Goal: Find specific page/section: Find specific page/section

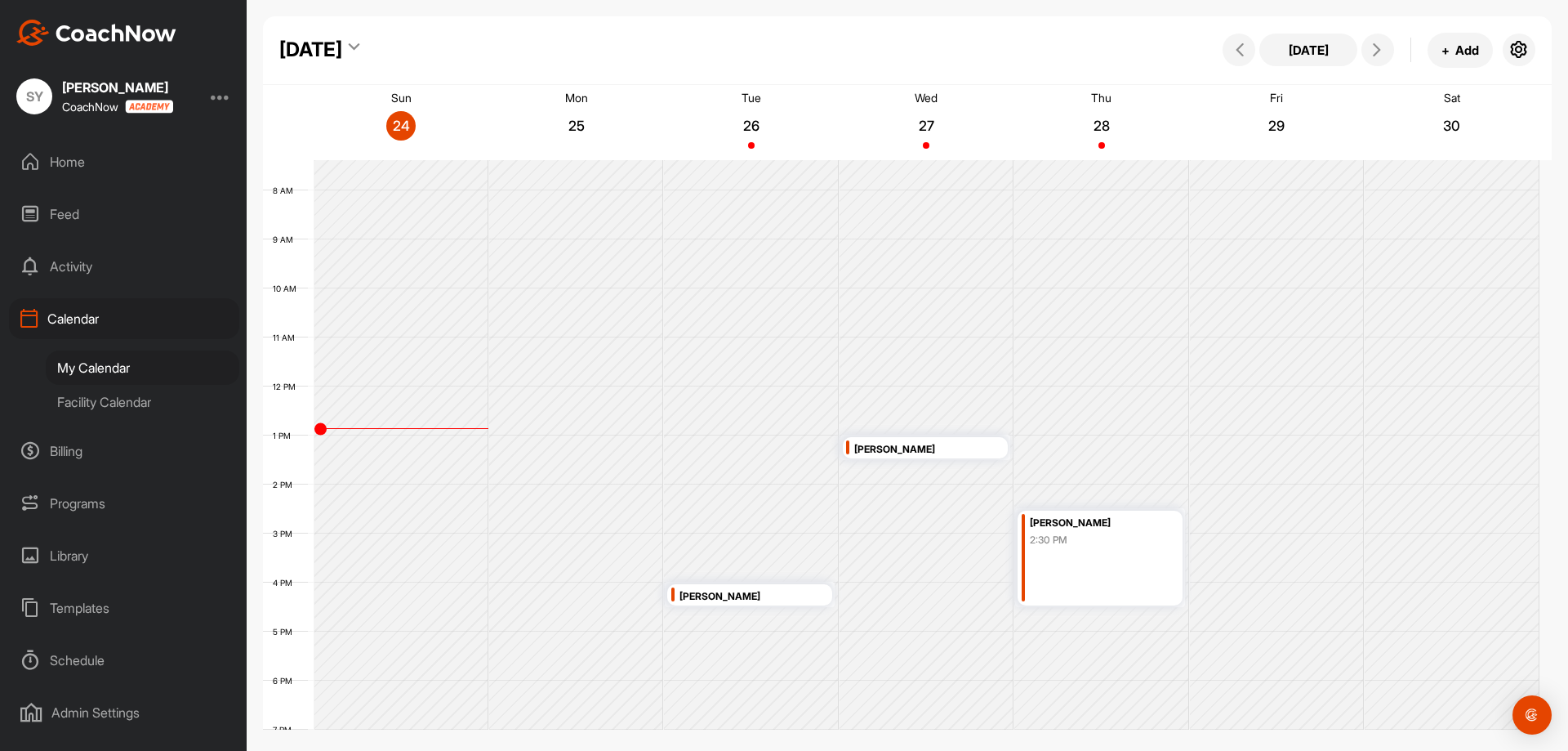
click at [867, 445] on div "[PERSON_NAME]" at bounding box center [917, 450] width 126 height 19
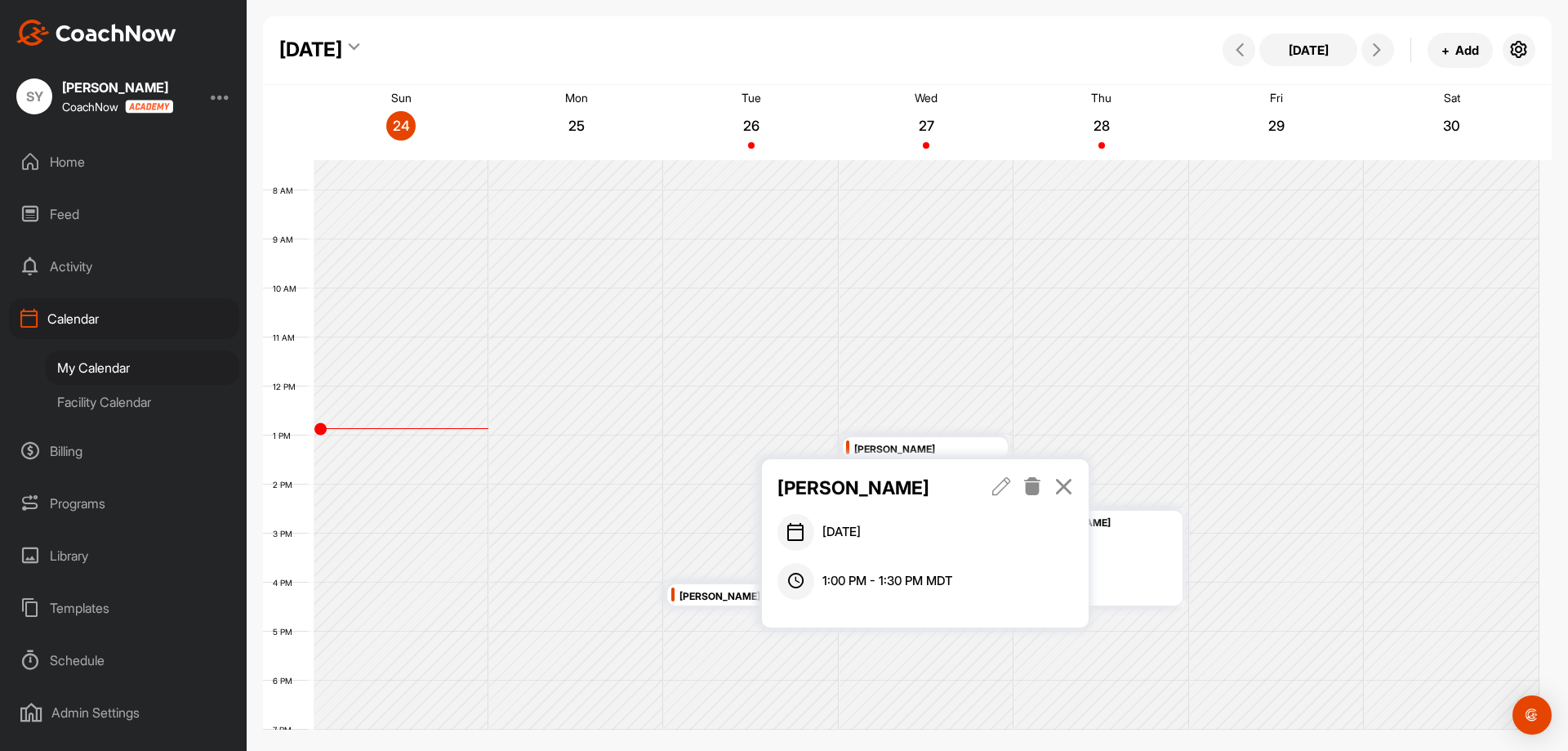
click at [1006, 478] on icon at bounding box center [1001, 486] width 19 height 18
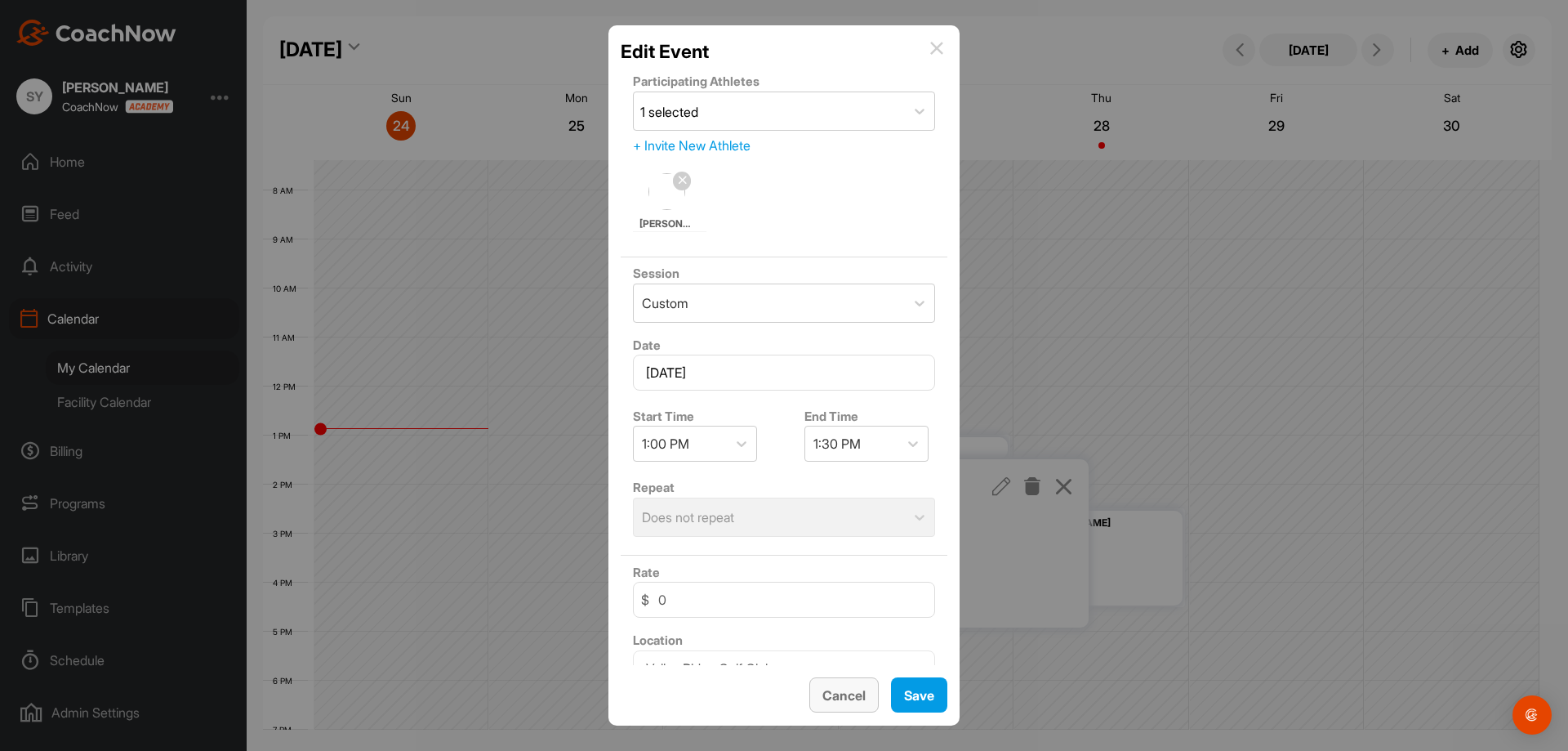
click at [849, 689] on button "Cancel" at bounding box center [843, 694] width 69 height 35
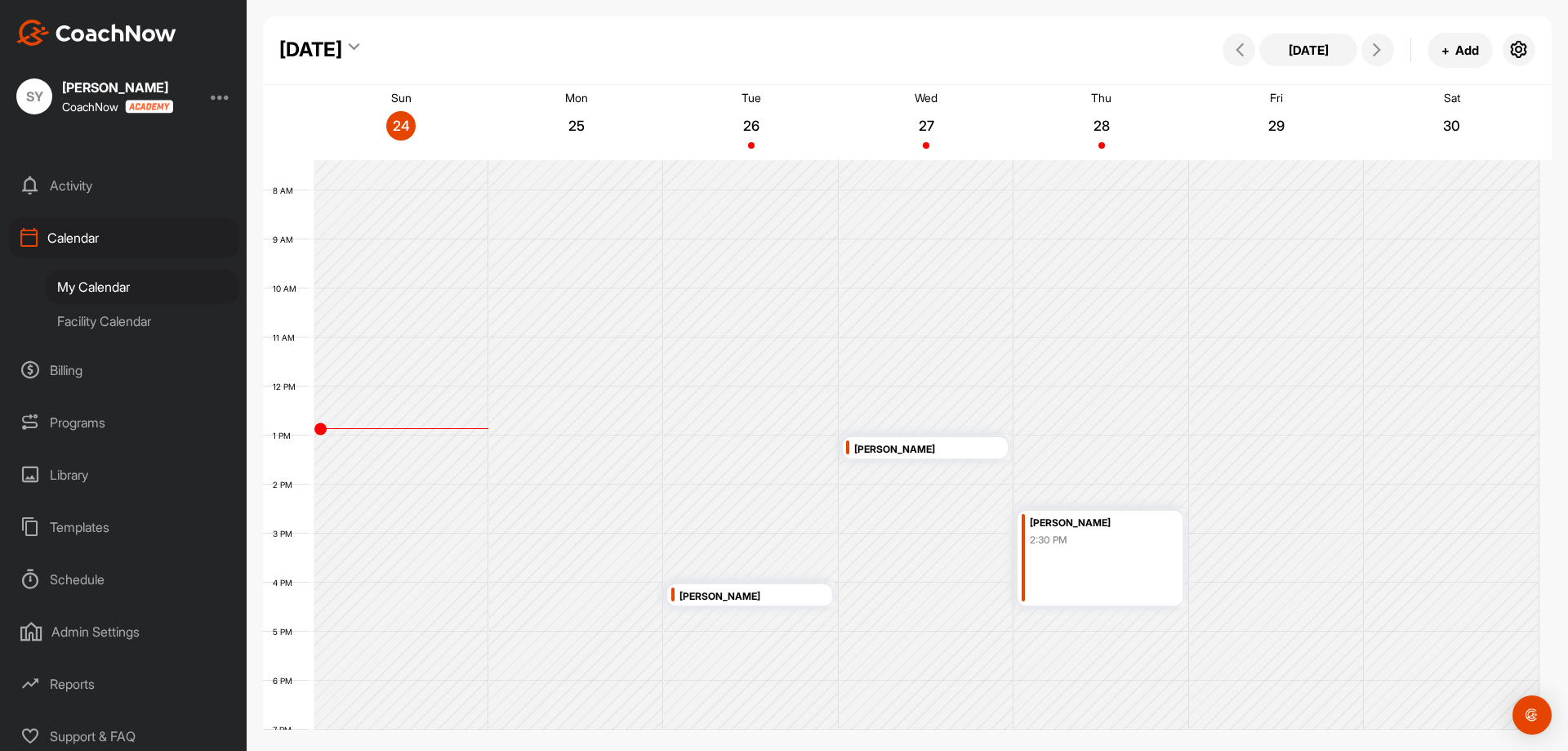
scroll to position [82, 0]
click at [900, 445] on div "[PERSON_NAME]" at bounding box center [917, 450] width 126 height 19
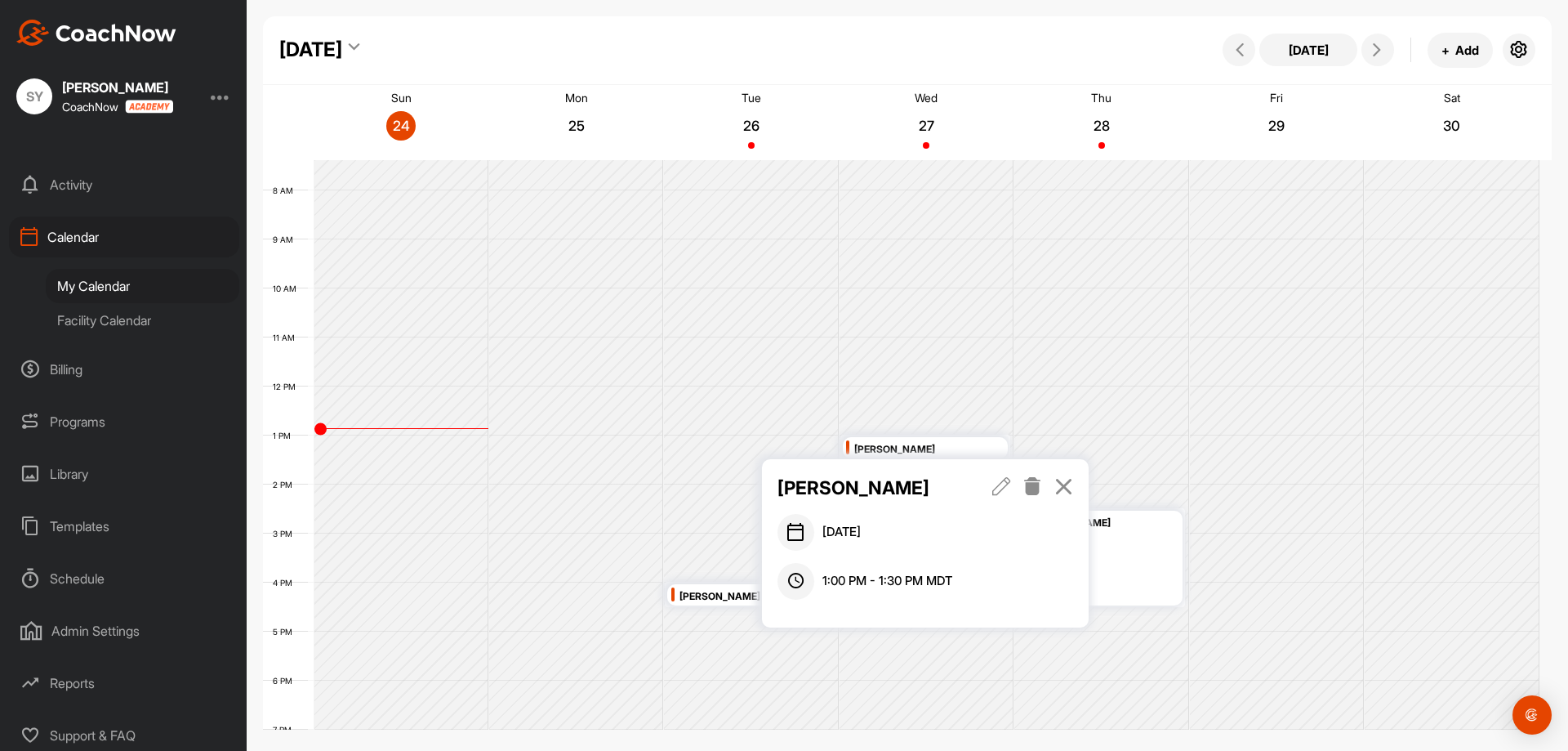
click at [1006, 484] on icon at bounding box center [1001, 486] width 19 height 18
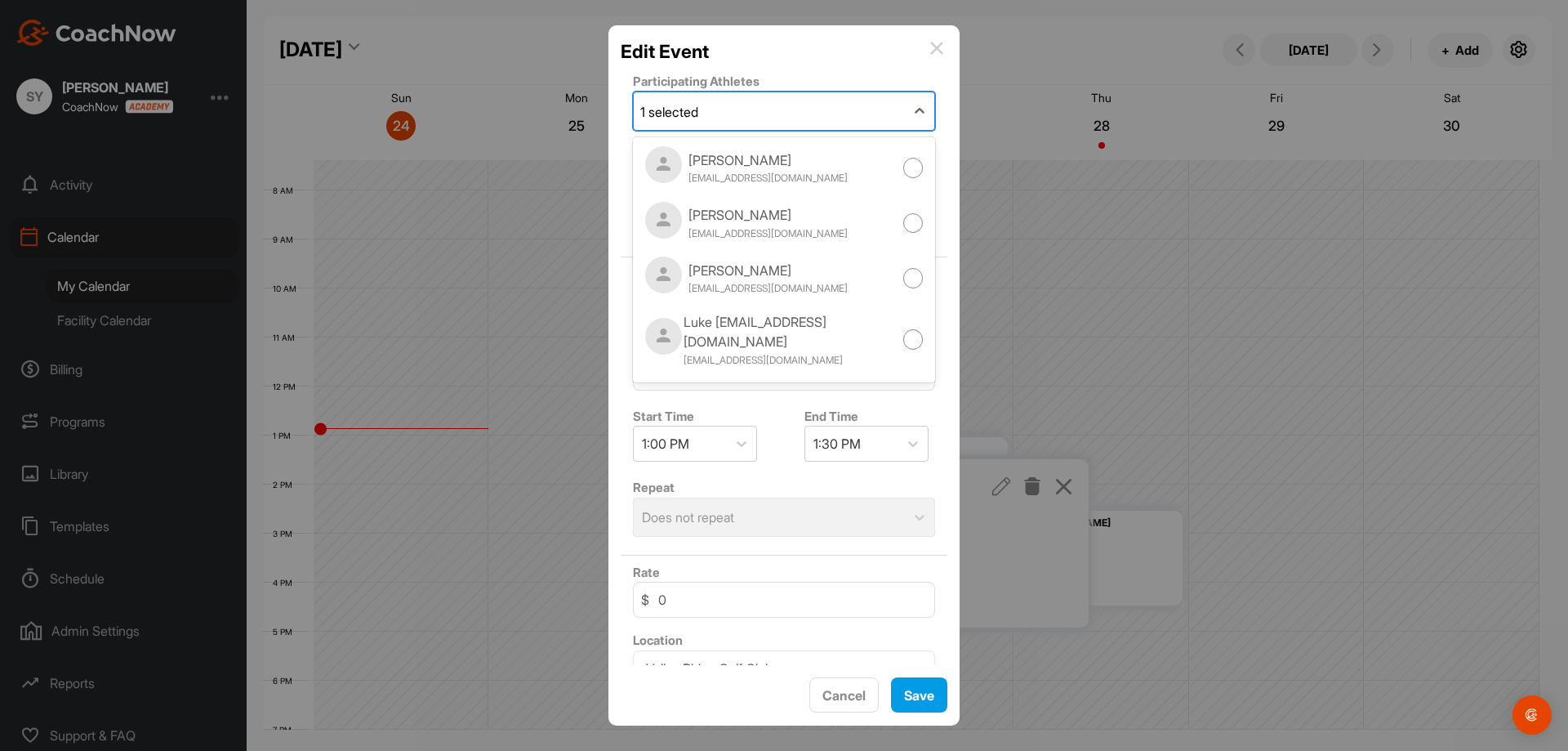
click at [682, 119] on div "1 selected" at bounding box center [669, 112] width 58 height 20
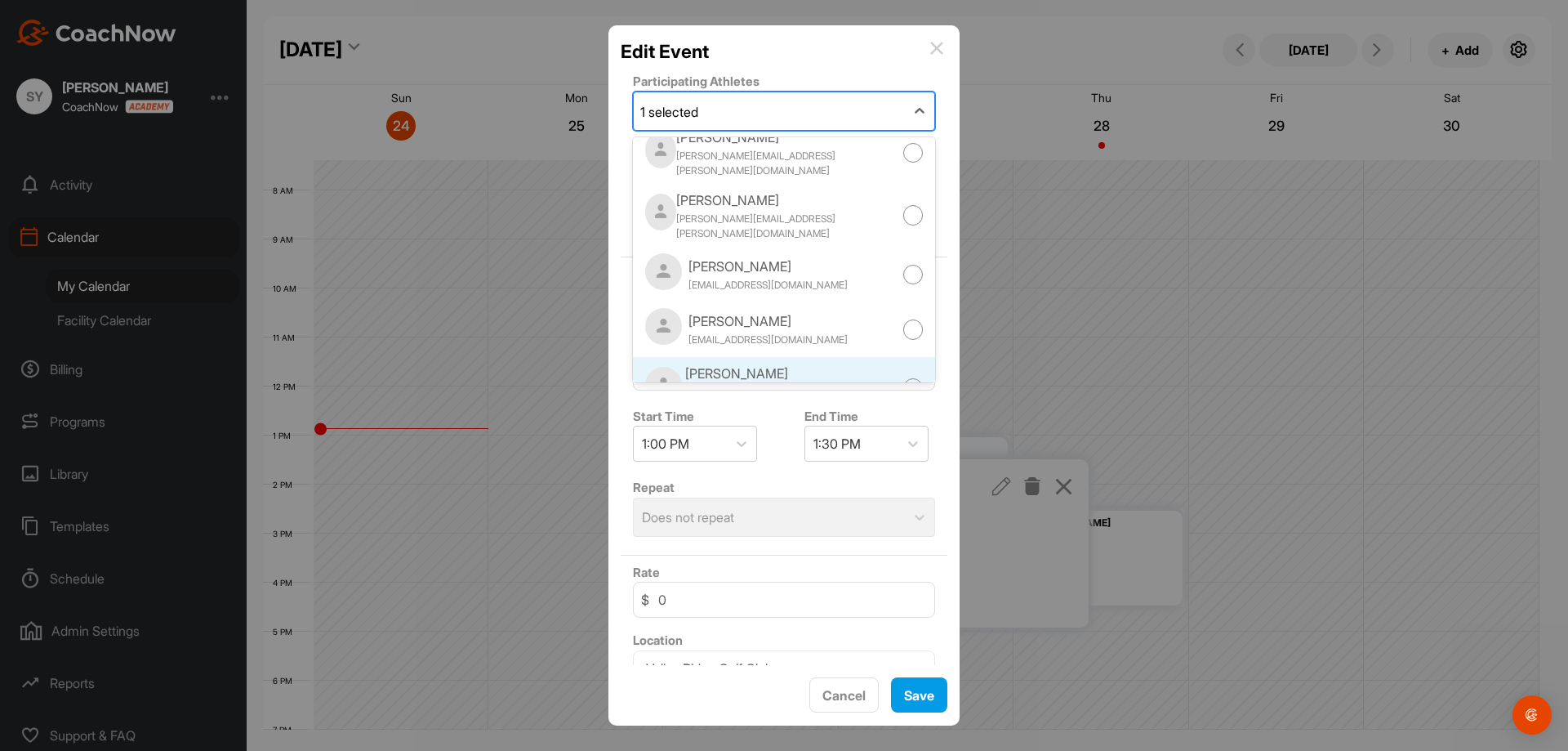
scroll to position [864, 0]
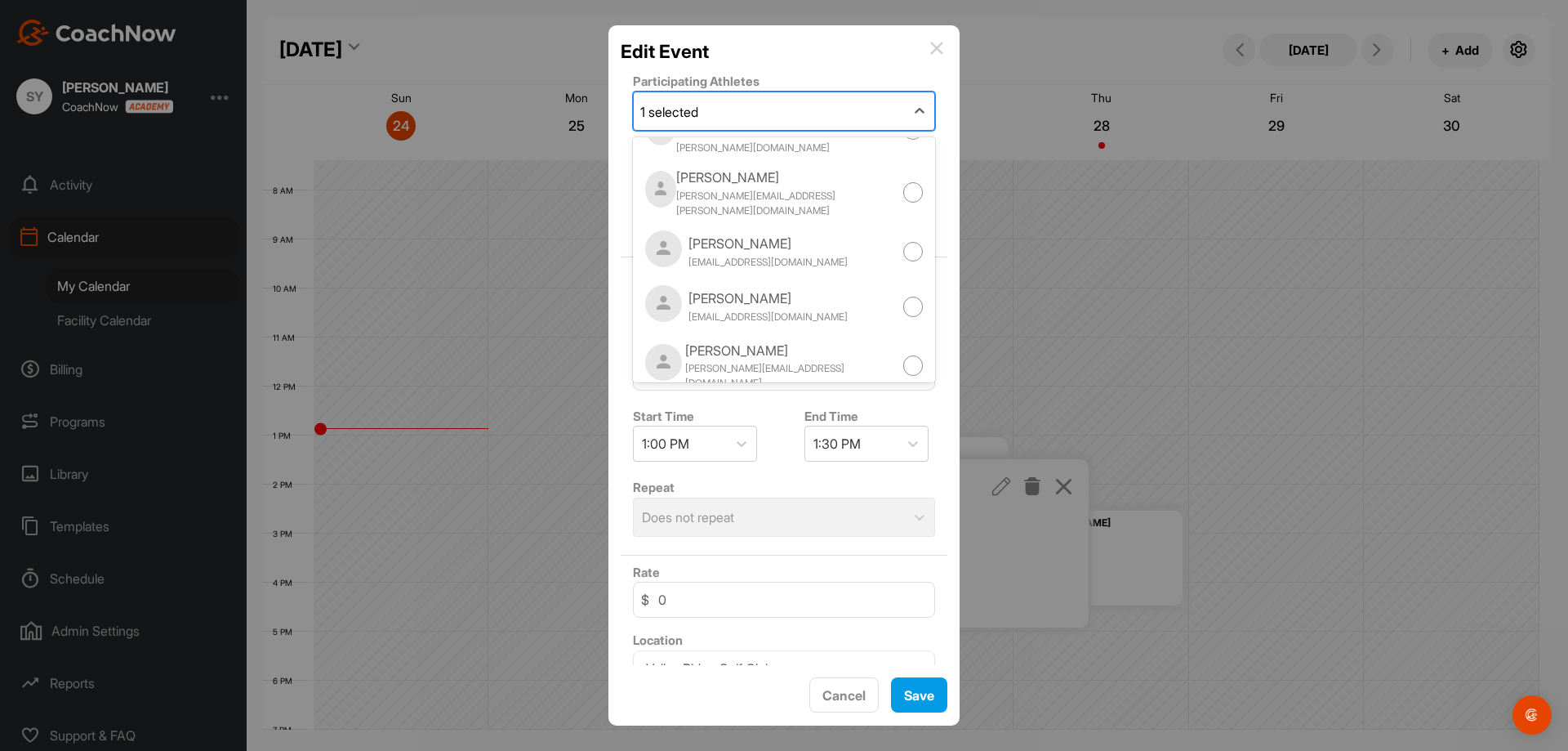
click at [1153, 285] on div at bounding box center [784, 375] width 1568 height 751
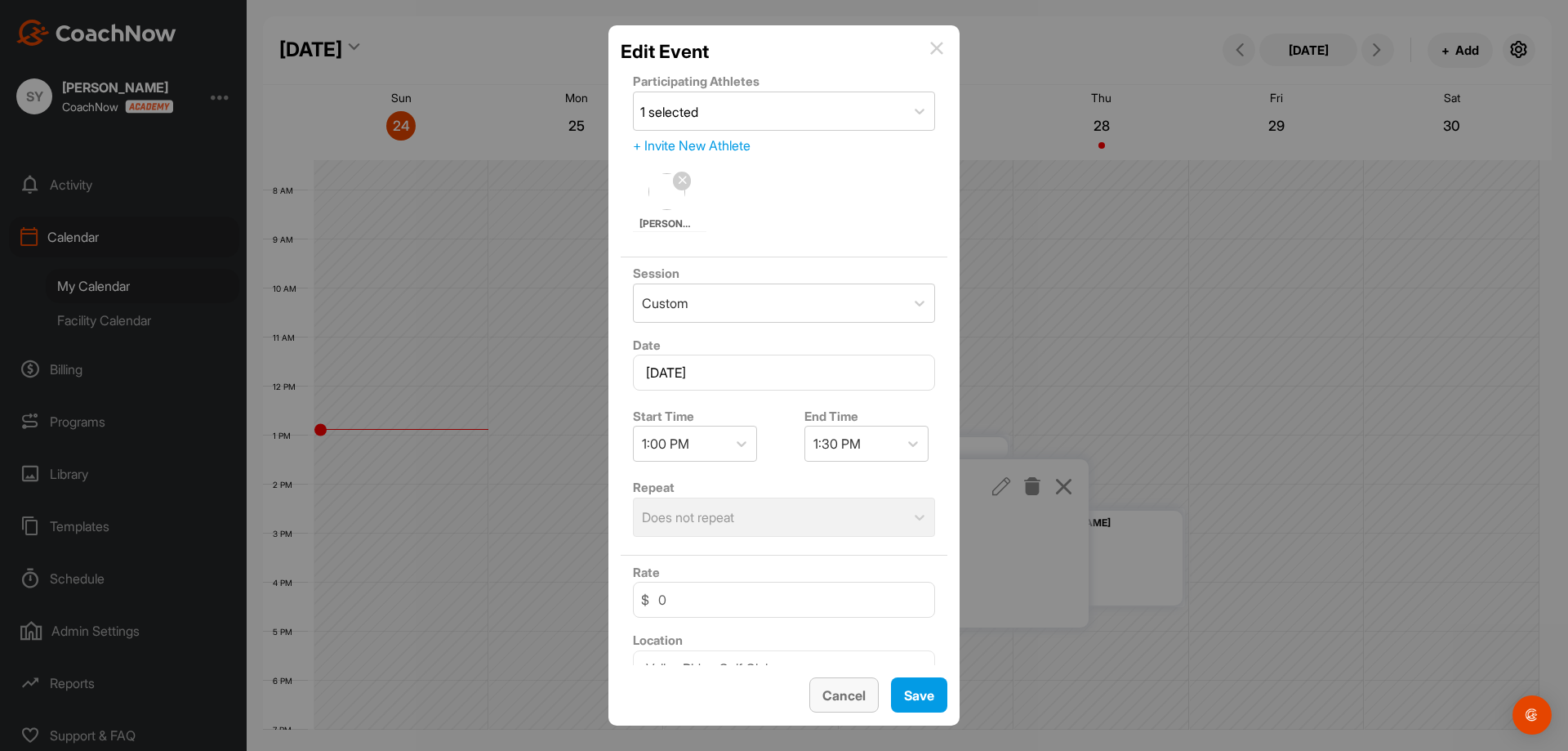
click at [857, 702] on button "Cancel" at bounding box center [843, 694] width 69 height 35
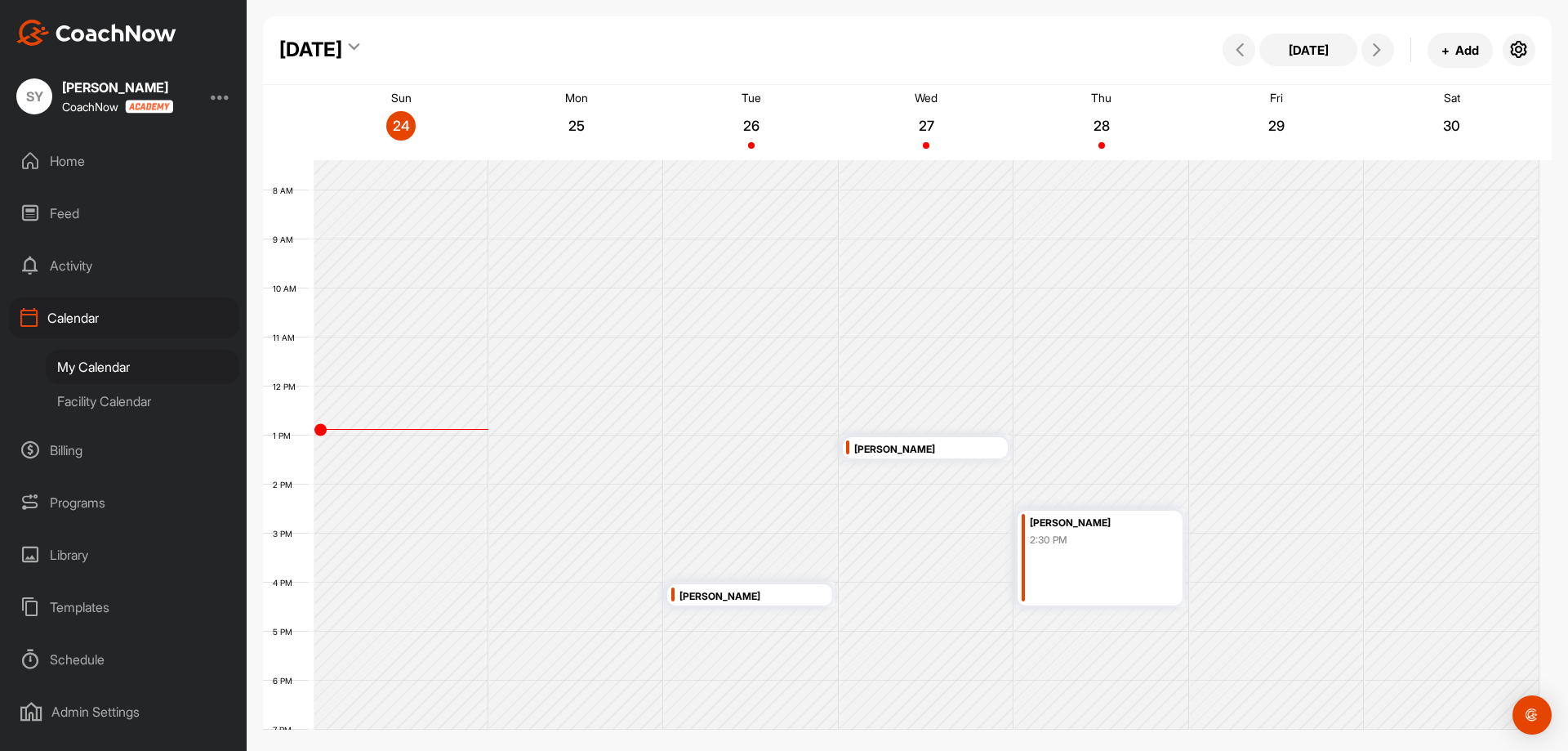
scroll to position [0, 0]
click at [48, 273] on div "Activity" at bounding box center [124, 266] width 231 height 41
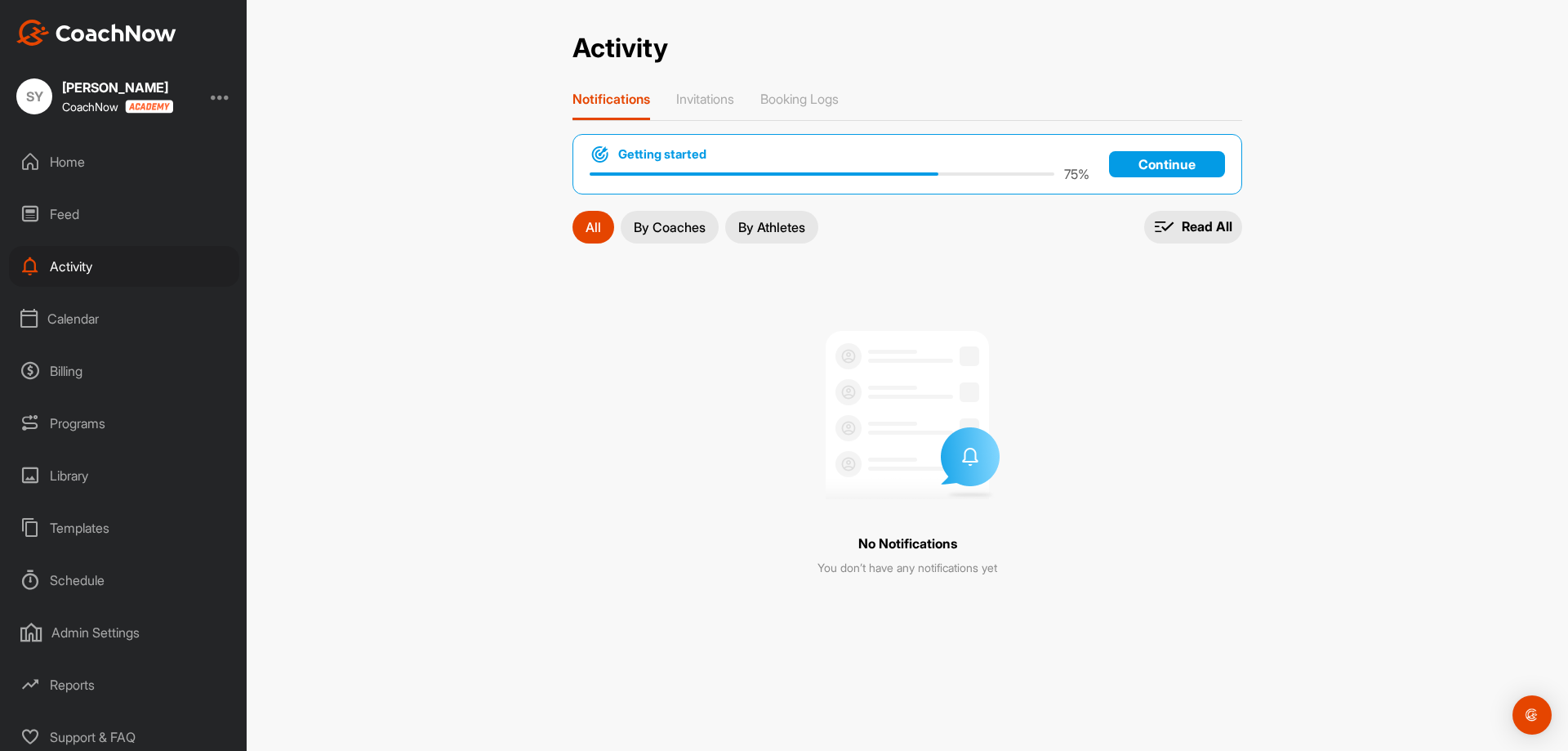
click at [70, 230] on div "Feed" at bounding box center [124, 214] width 231 height 41
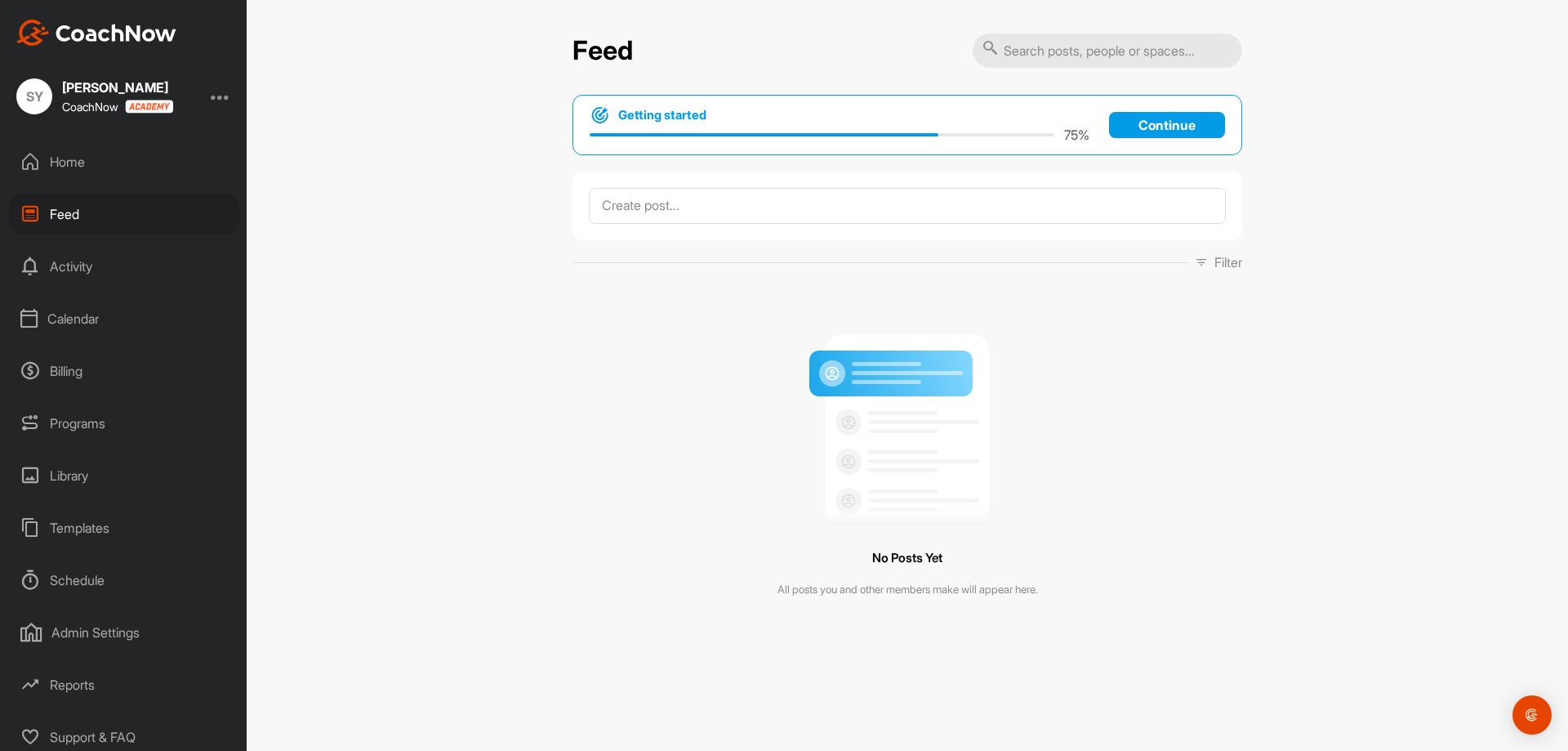
click at [82, 152] on div "Home" at bounding box center [124, 162] width 231 height 41
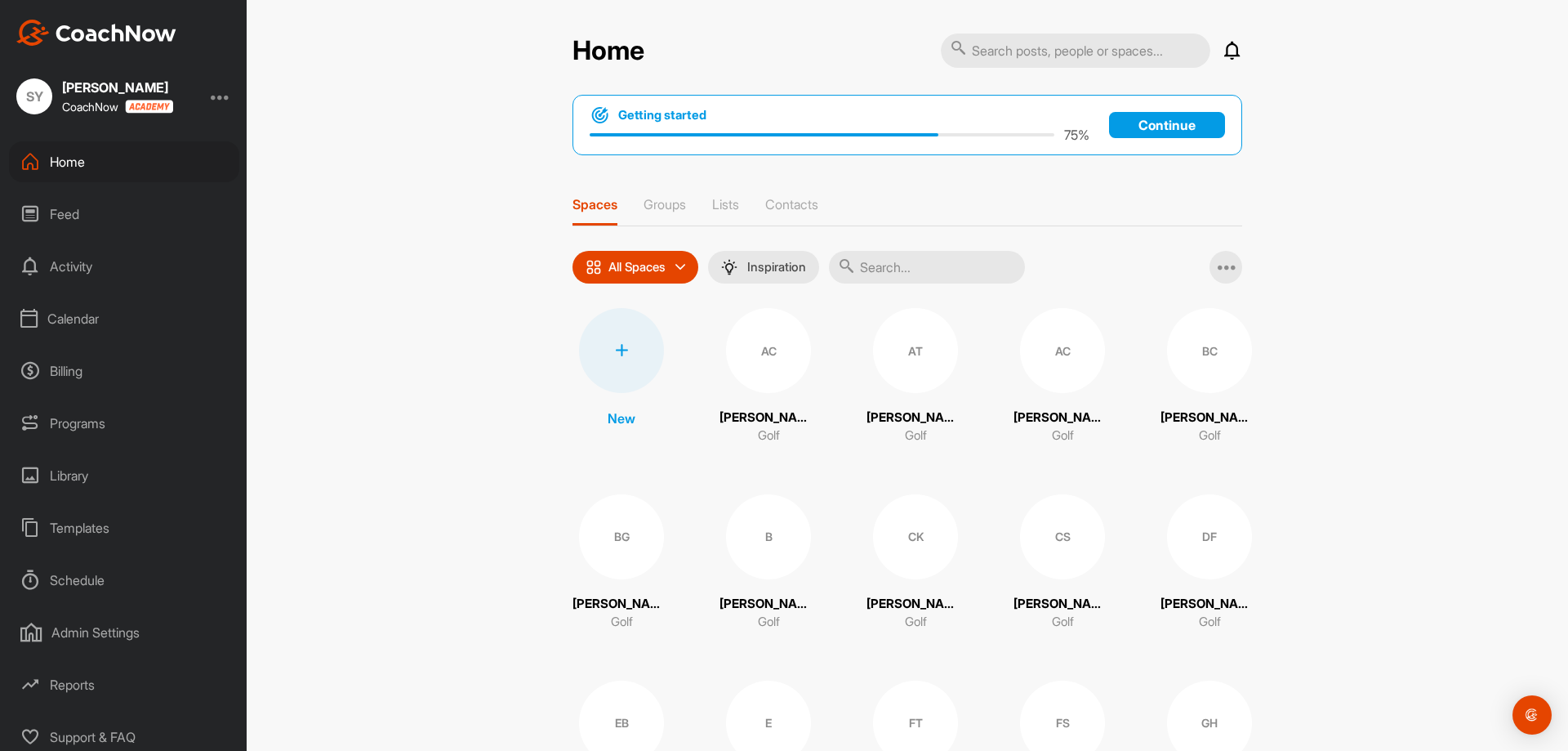
click at [1040, 54] on input "text" at bounding box center [1076, 50] width 269 height 34
type input "elle"
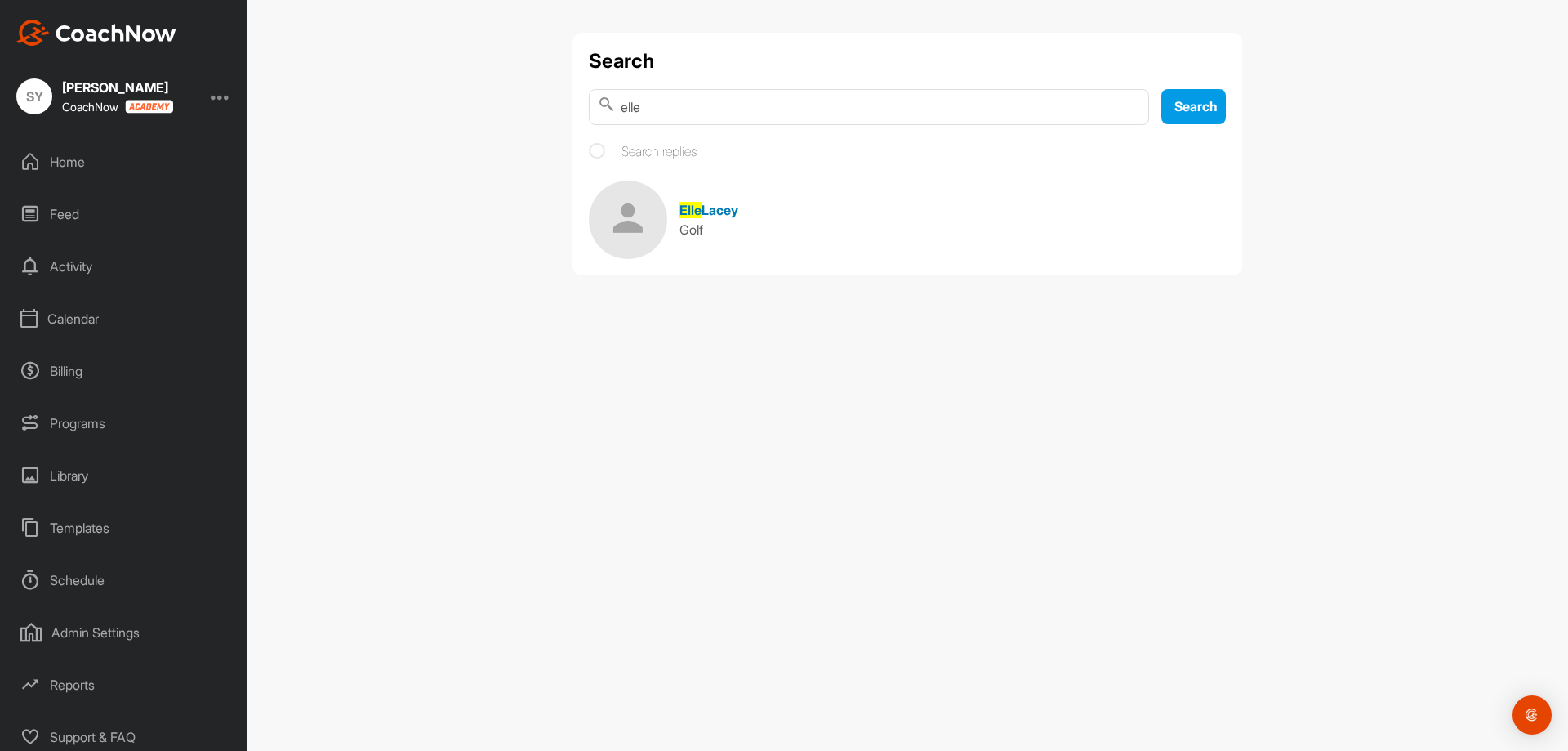
click at [623, 214] on img at bounding box center [627, 219] width 78 height 78
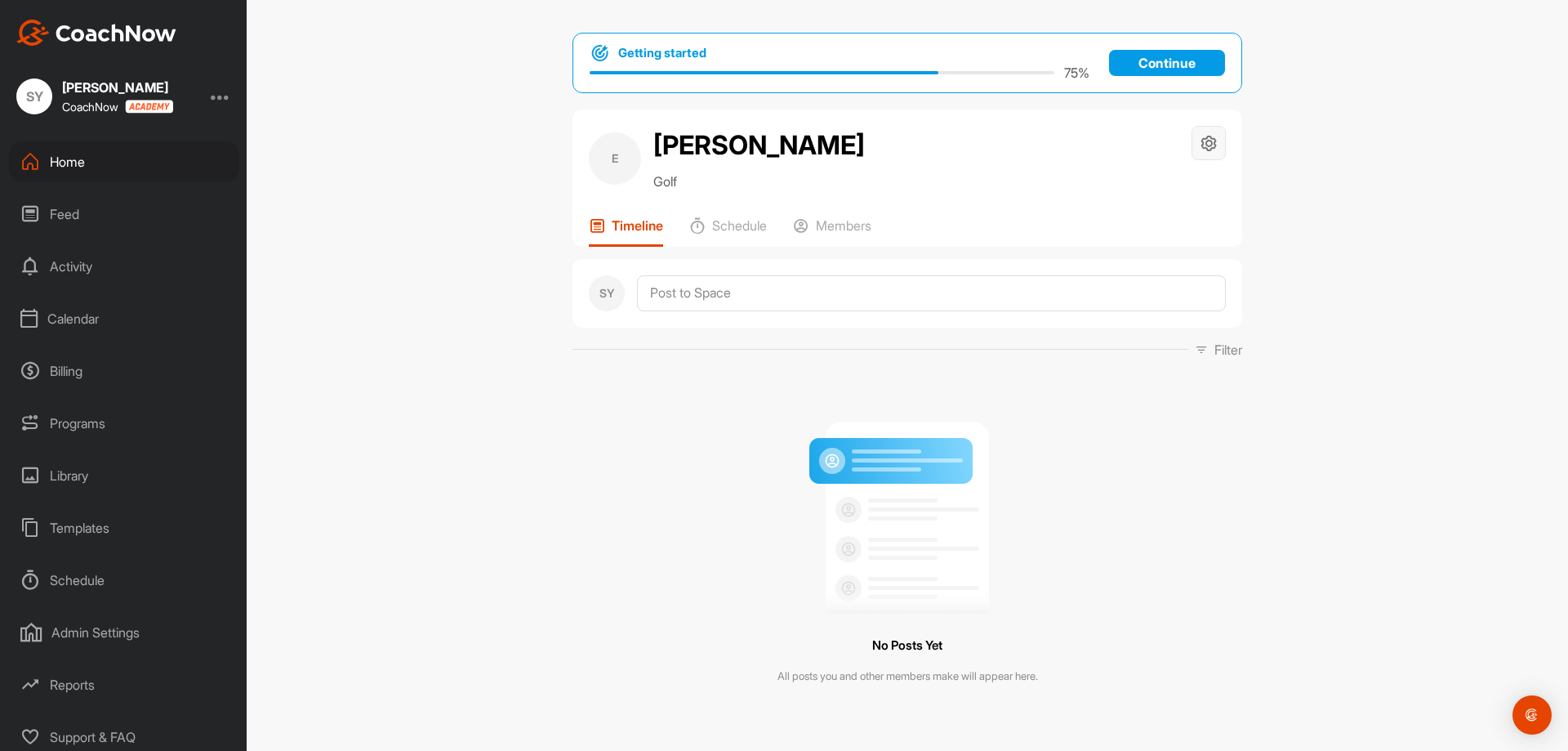
click at [1195, 138] on div at bounding box center [1208, 143] width 34 height 34
click at [1490, 278] on div "Getting started 75 % Continue E [PERSON_NAME] Golf Space Settings Your Notifica…" at bounding box center [907, 375] width 1321 height 751
click at [841, 229] on p "Members" at bounding box center [843, 225] width 56 height 16
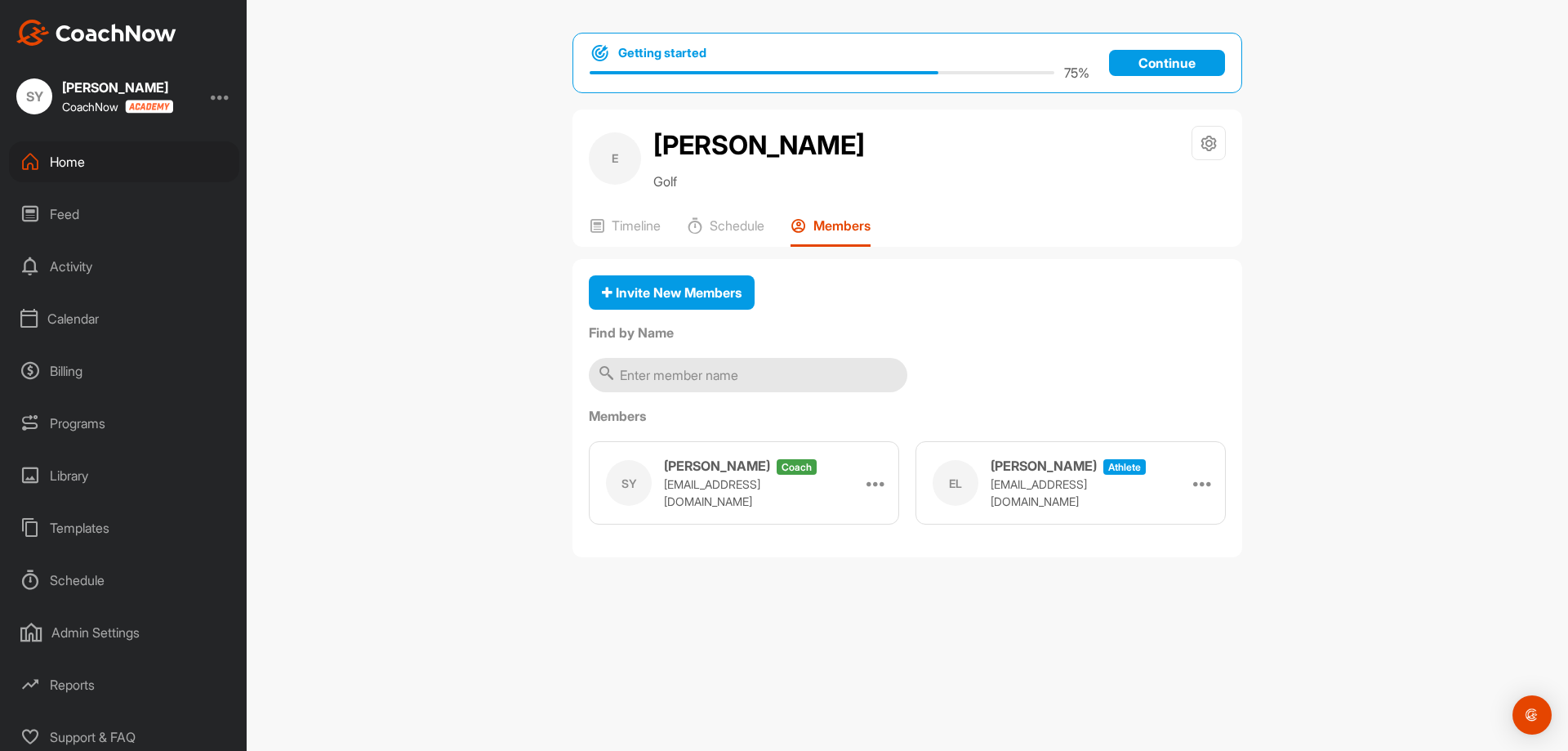
click at [1390, 96] on div "Getting started 75 % Continue E [PERSON_NAME] Golf Space Settings Your Notifica…" at bounding box center [907, 375] width 1321 height 751
click at [82, 321] on div "Calendar" at bounding box center [124, 312] width 231 height 41
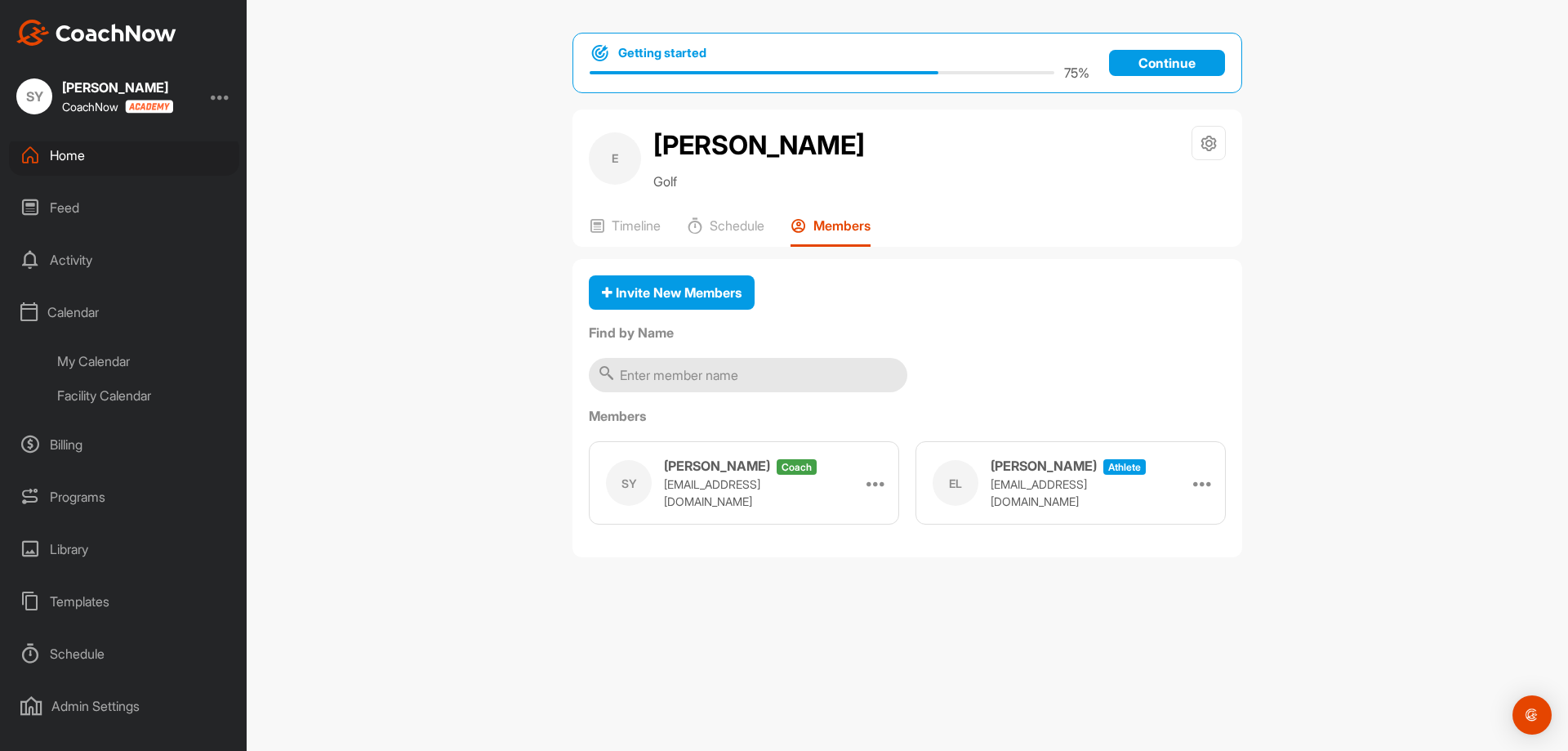
click at [84, 357] on div "My Calendar" at bounding box center [143, 361] width 194 height 34
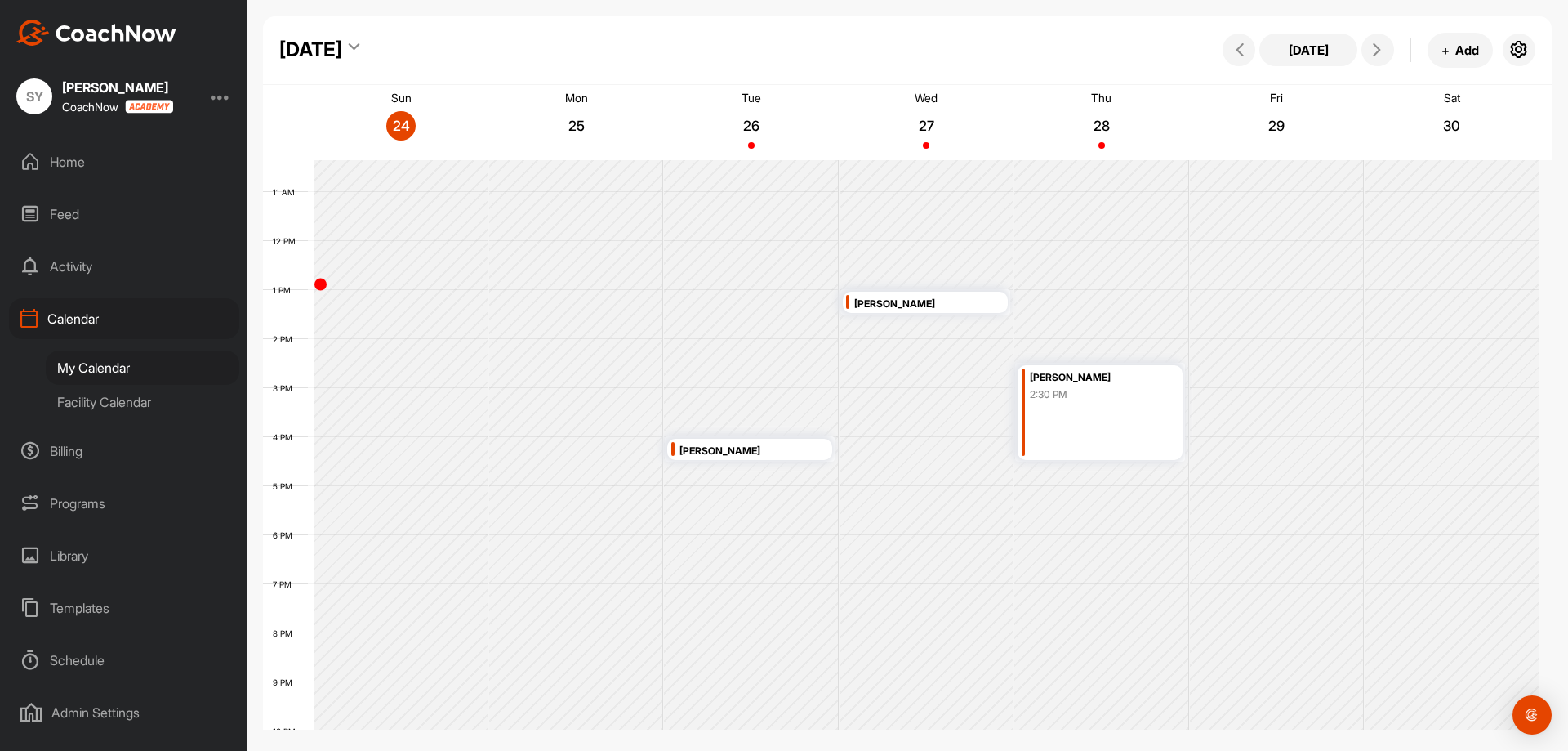
scroll to position [443, 0]
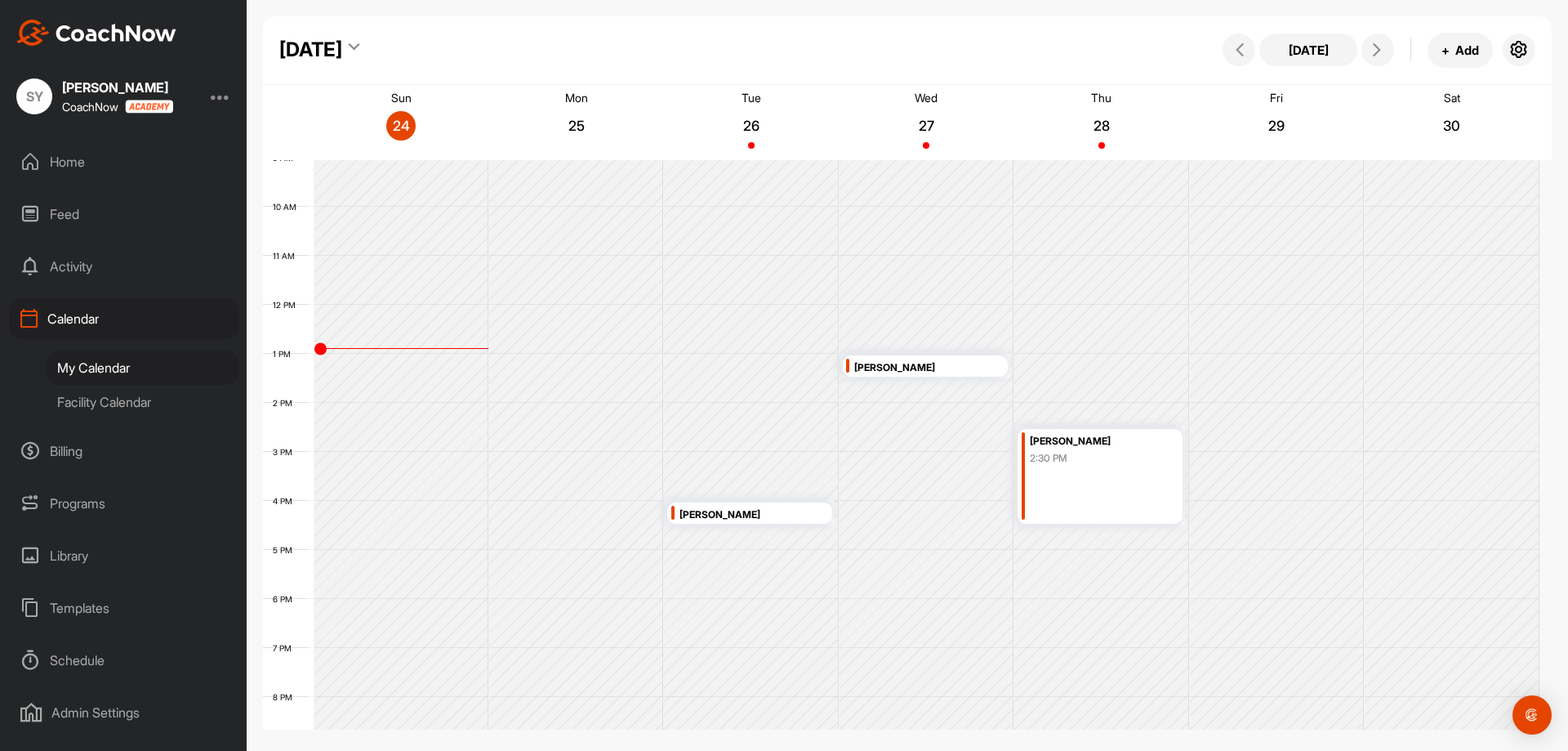
click at [427, 750] on div "[DATE] [DATE] + Add Sun 24 Mon 25 Tue 26 Wed 27 Thu 28 Fri 29 Sat 30 12 AM 1 AM…" at bounding box center [907, 375] width 1321 height 751
